Goal: Check status: Check status

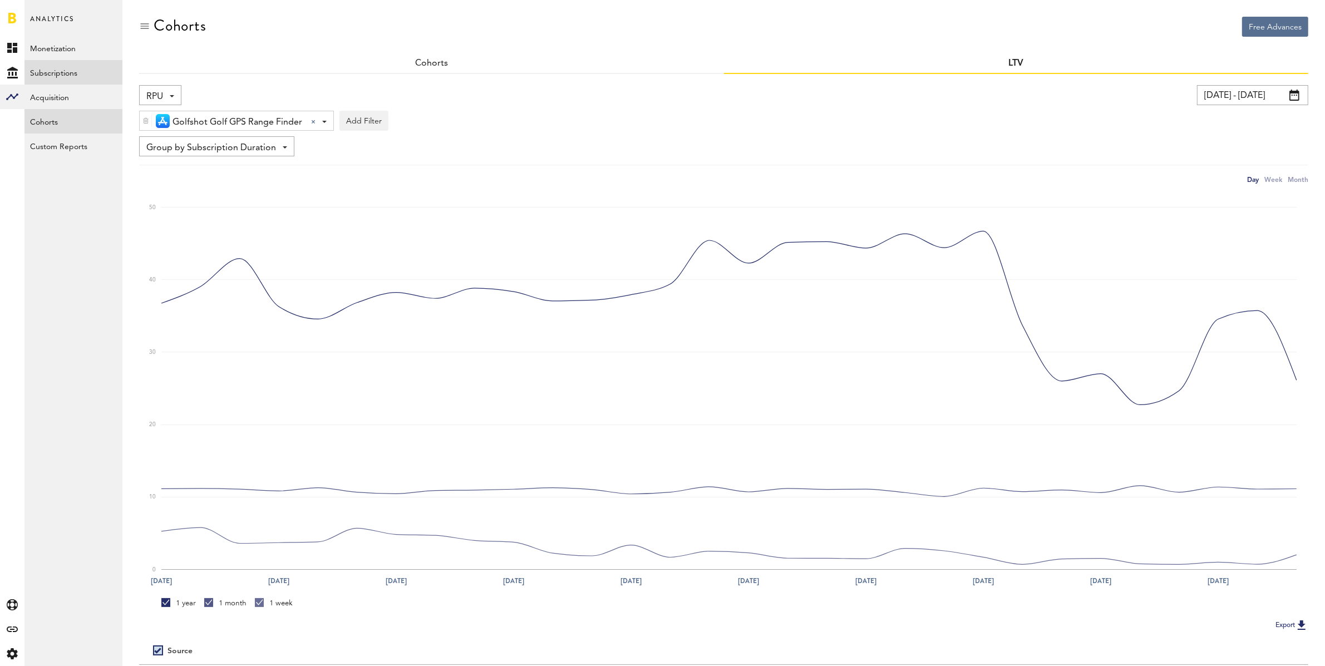
click at [67, 67] on link "Subscriptions" at bounding box center [73, 72] width 98 height 24
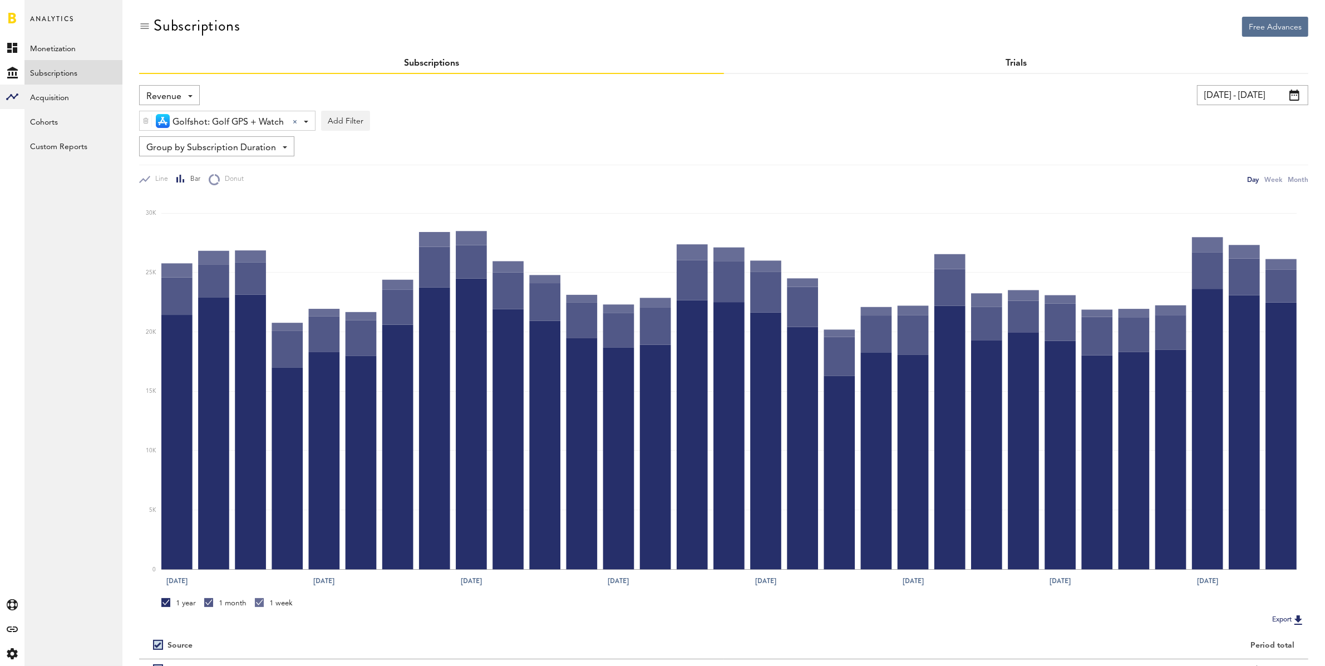
click at [1015, 60] on link "Trials" at bounding box center [1015, 63] width 21 height 9
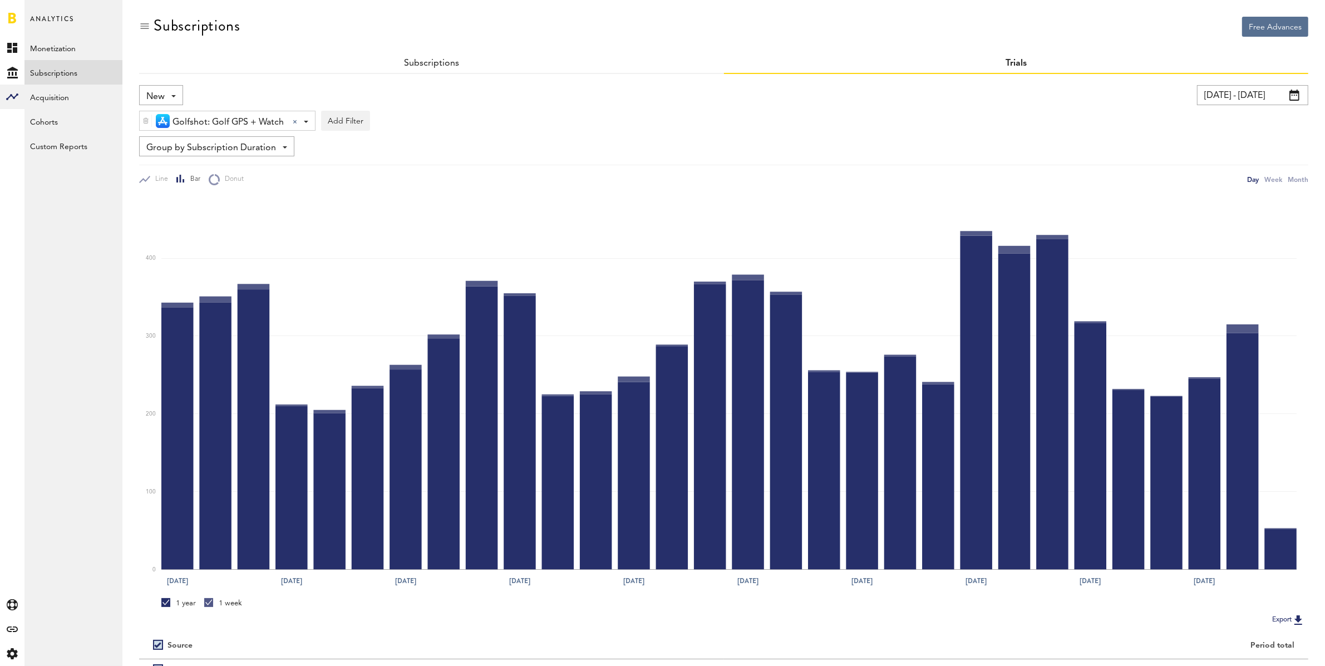
click at [1256, 96] on input "[DATE] - [DATE]" at bounding box center [1252, 95] width 111 height 20
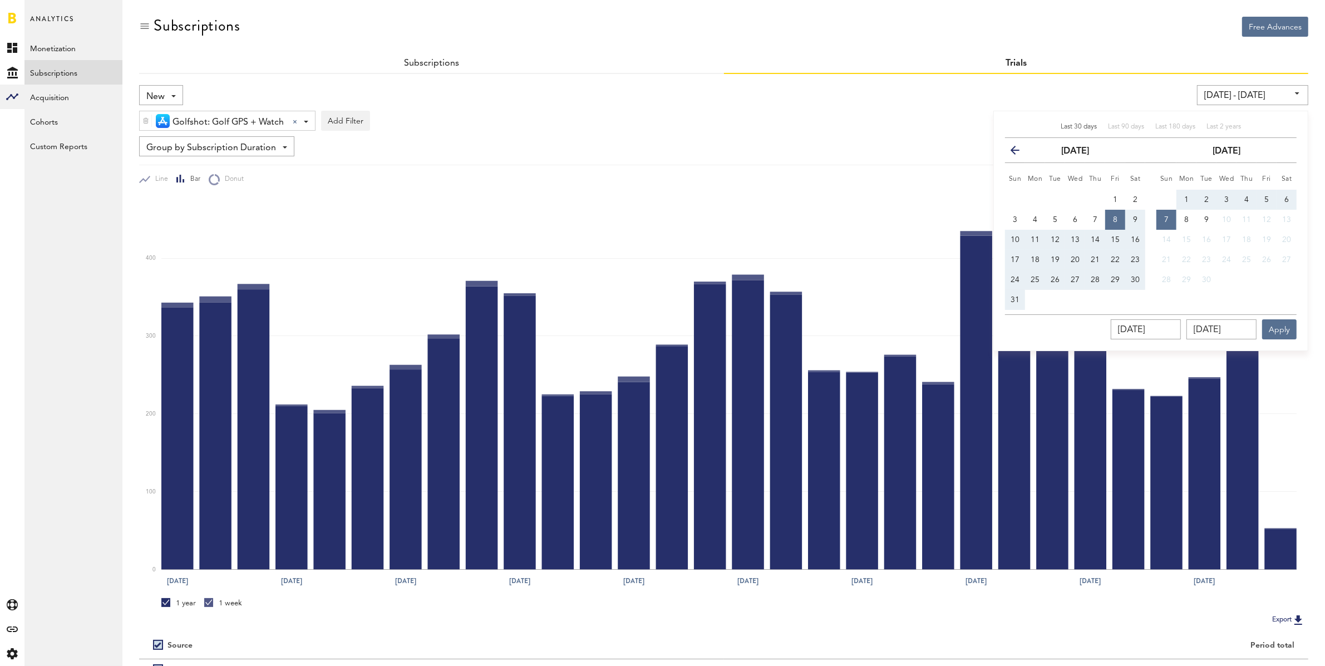
click at [1080, 125] on span "Last 30 days" at bounding box center [1078, 127] width 36 height 7
type input "[DATE] - [DATE]"
type input "[DATE]"
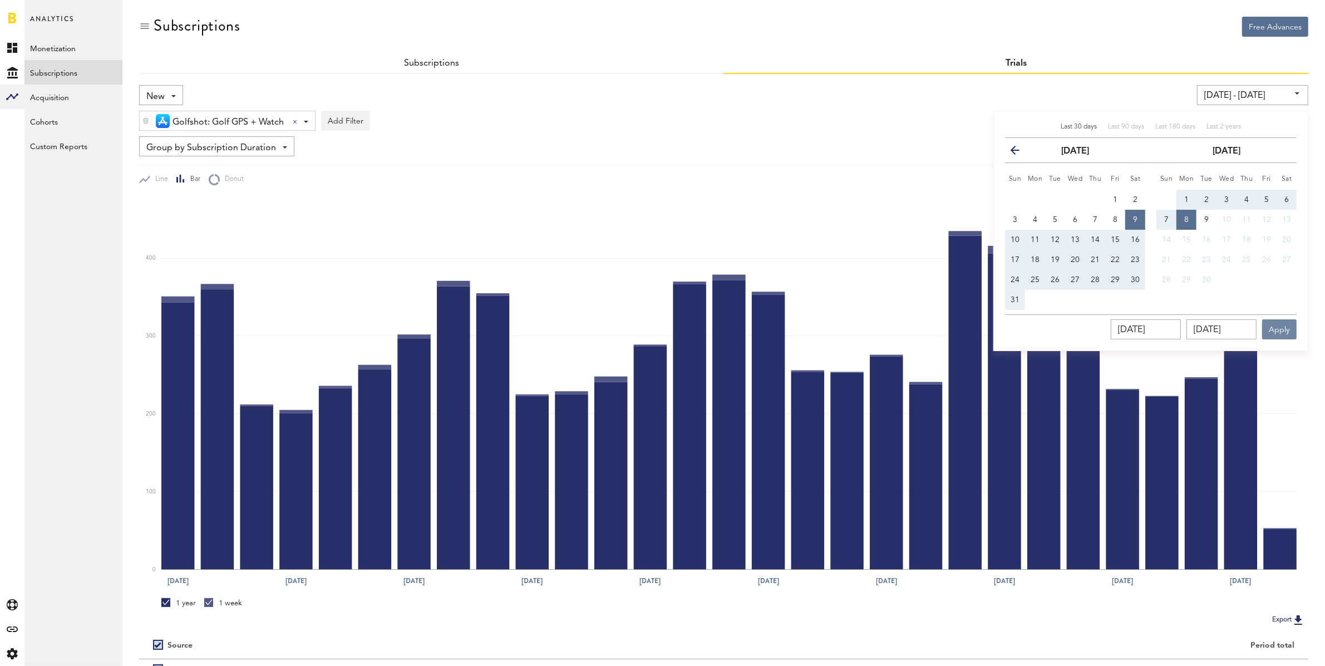
click at [1280, 325] on button "Apply" at bounding box center [1279, 329] width 34 height 20
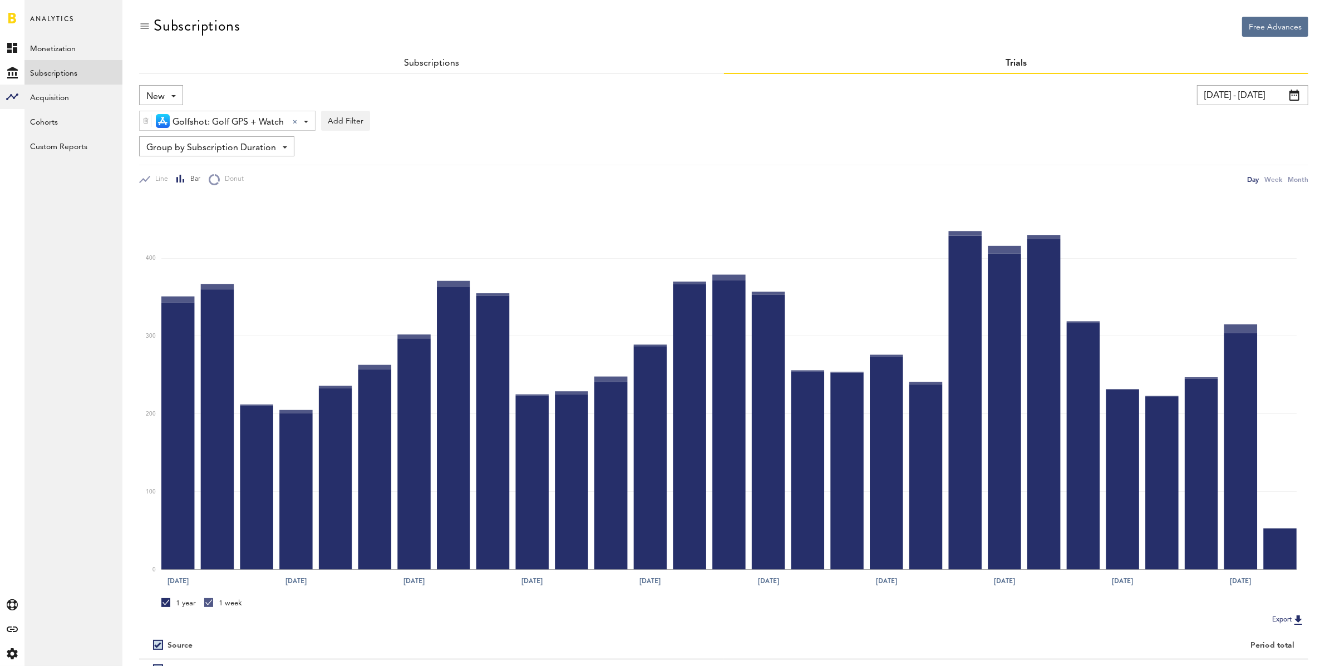
click at [260, 150] on span "Group by Subscription Duration" at bounding box center [211, 148] width 130 height 19
click at [233, 210] on span "Group by Subscription" at bounding box center [216, 212] width 133 height 19
